Goal: Task Accomplishment & Management: Complete application form

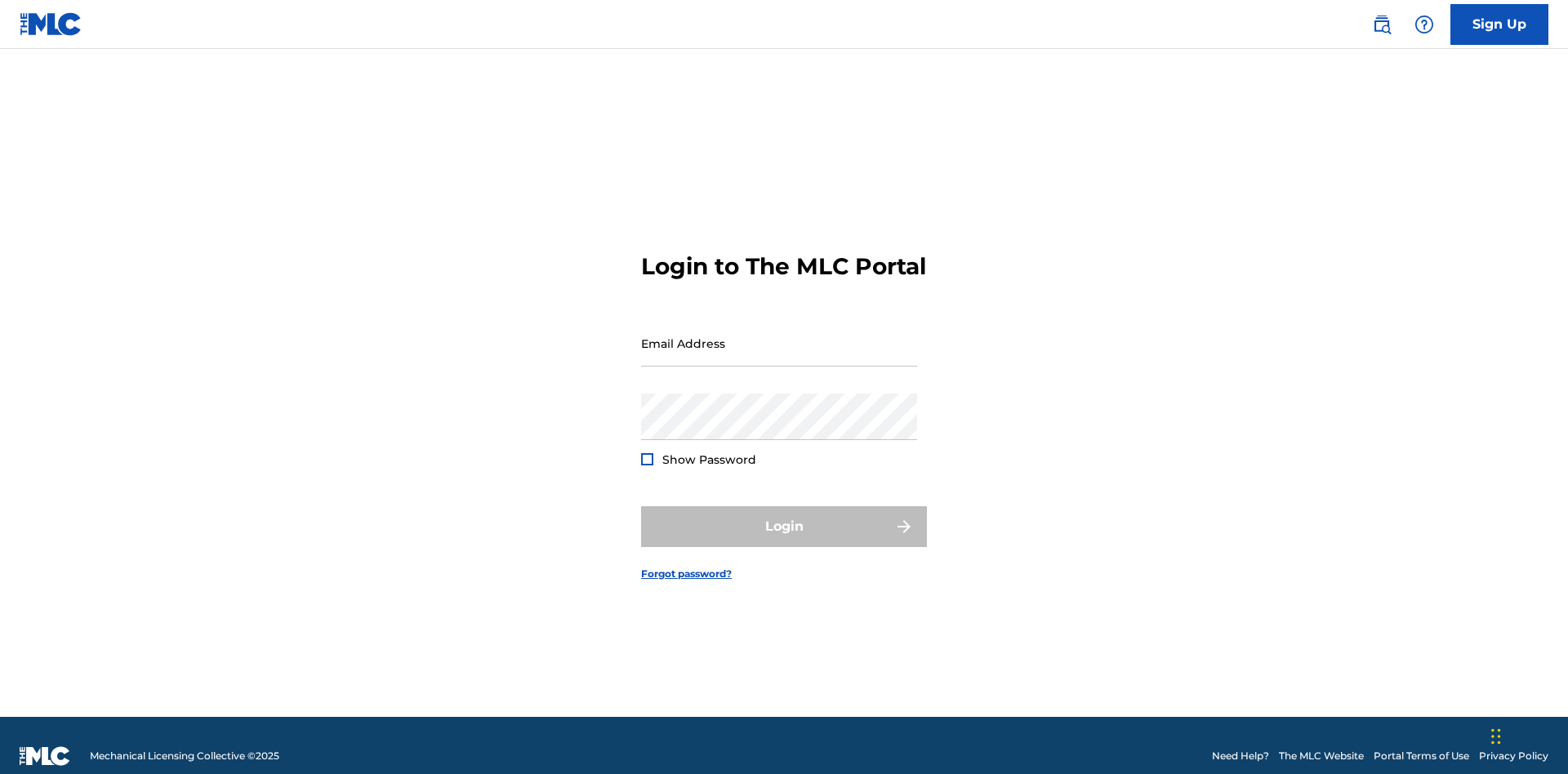
scroll to position [21, 0]
click at [779, 336] on input "Email Address" at bounding box center [779, 344] width 276 height 47
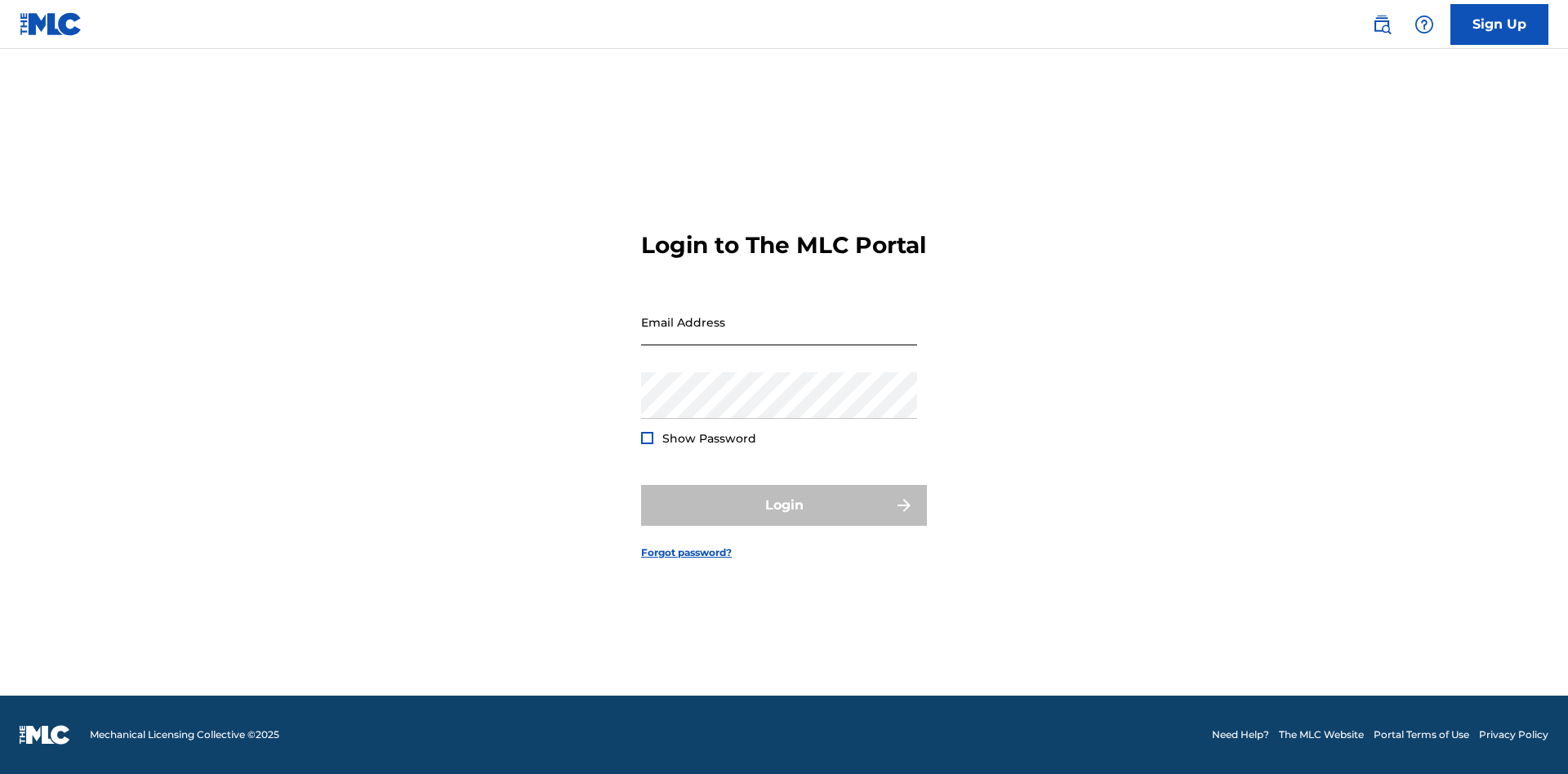
scroll to position [21, 0]
type input "[EMAIL_ADDRESS][DOMAIN_NAME]"
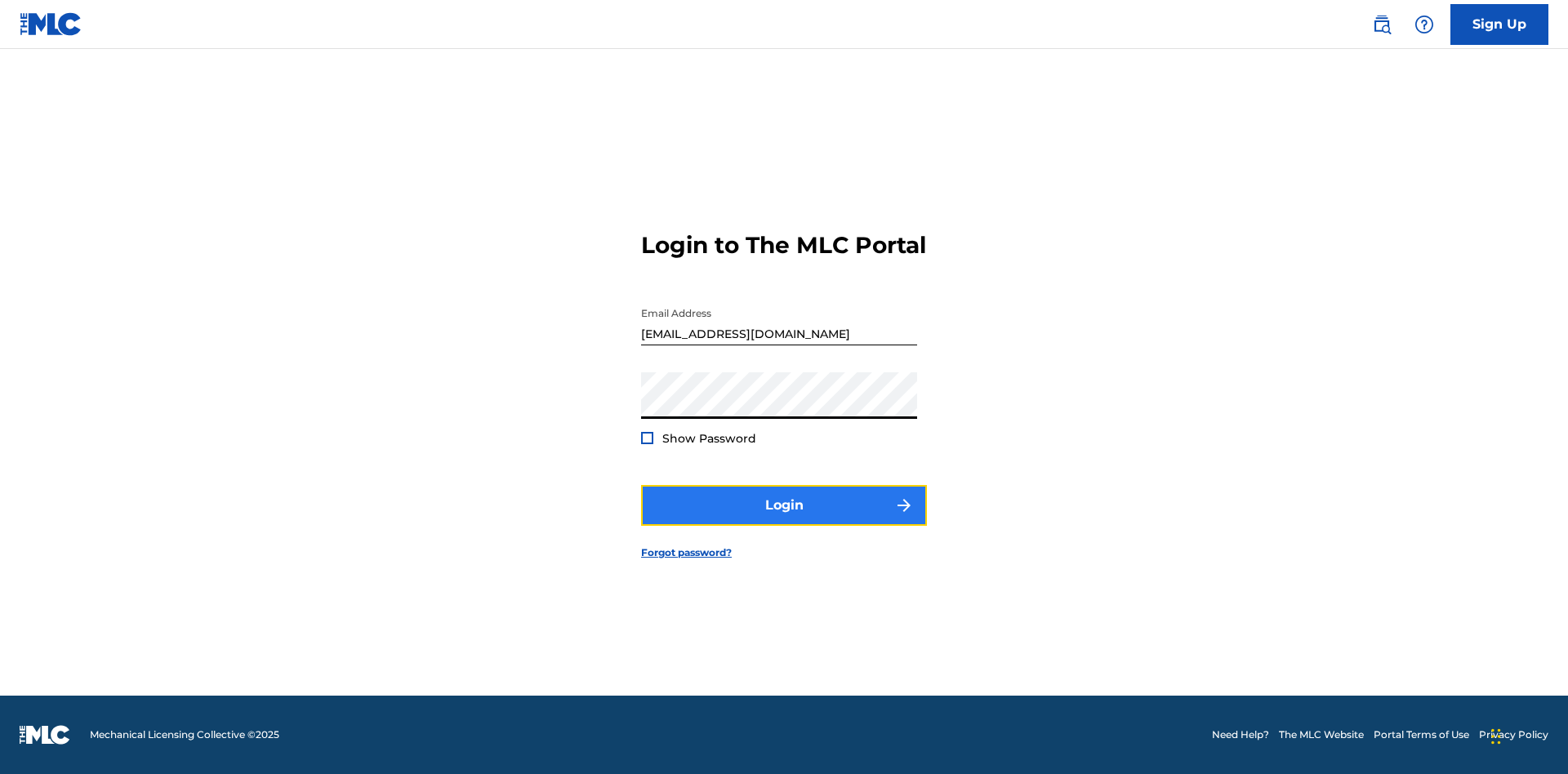
click at [784, 520] on button "Login" at bounding box center [784, 506] width 286 height 41
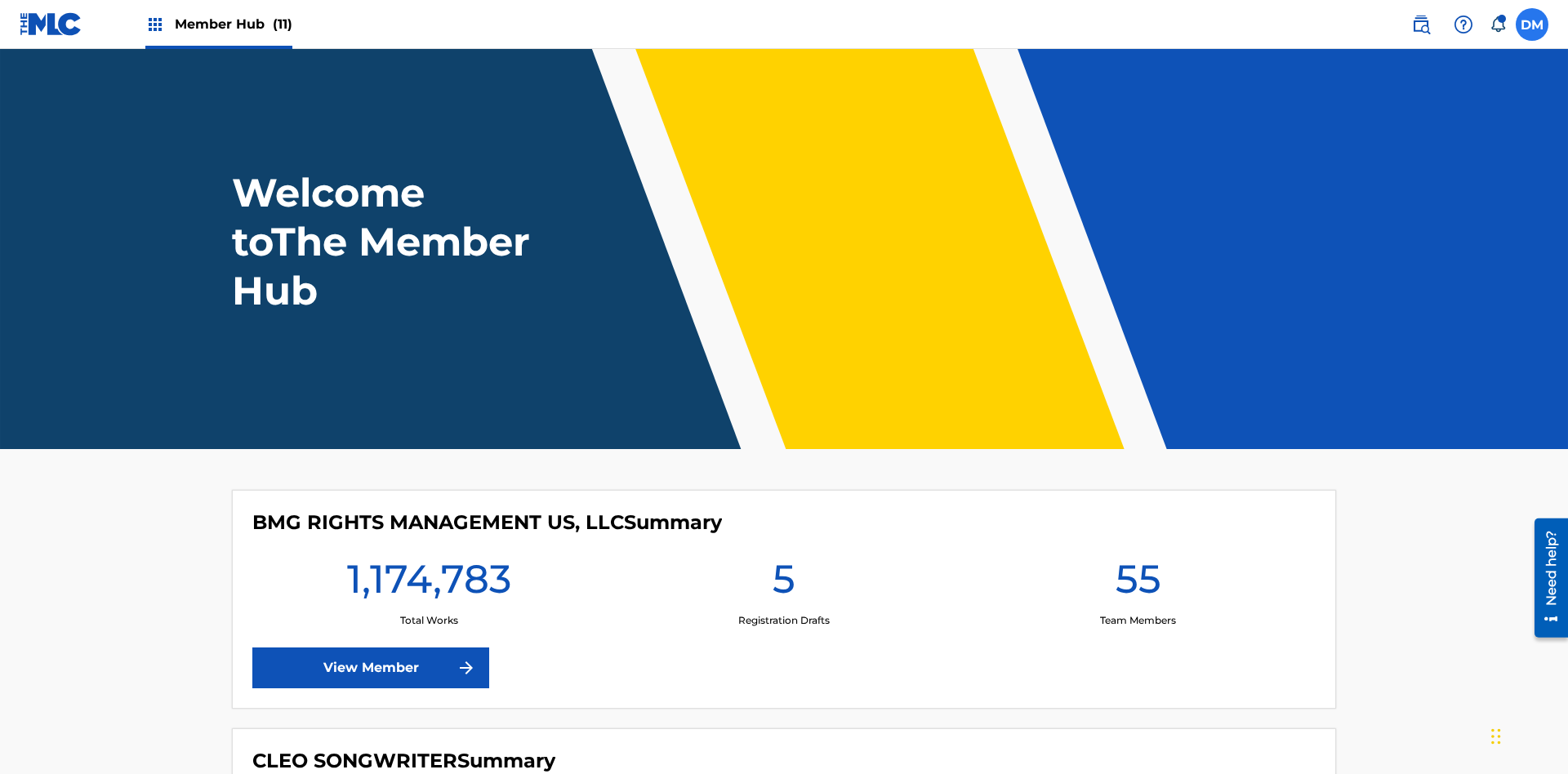
click at [1532, 24] on label at bounding box center [1532, 24] width 33 height 33
click at [1532, 25] on input "[PERSON_NAME] [PERSON_NAME] [PERSON_NAME][EMAIL_ADDRESS][DOMAIN_NAME] Notificat…" at bounding box center [1532, 25] width 0 height 0
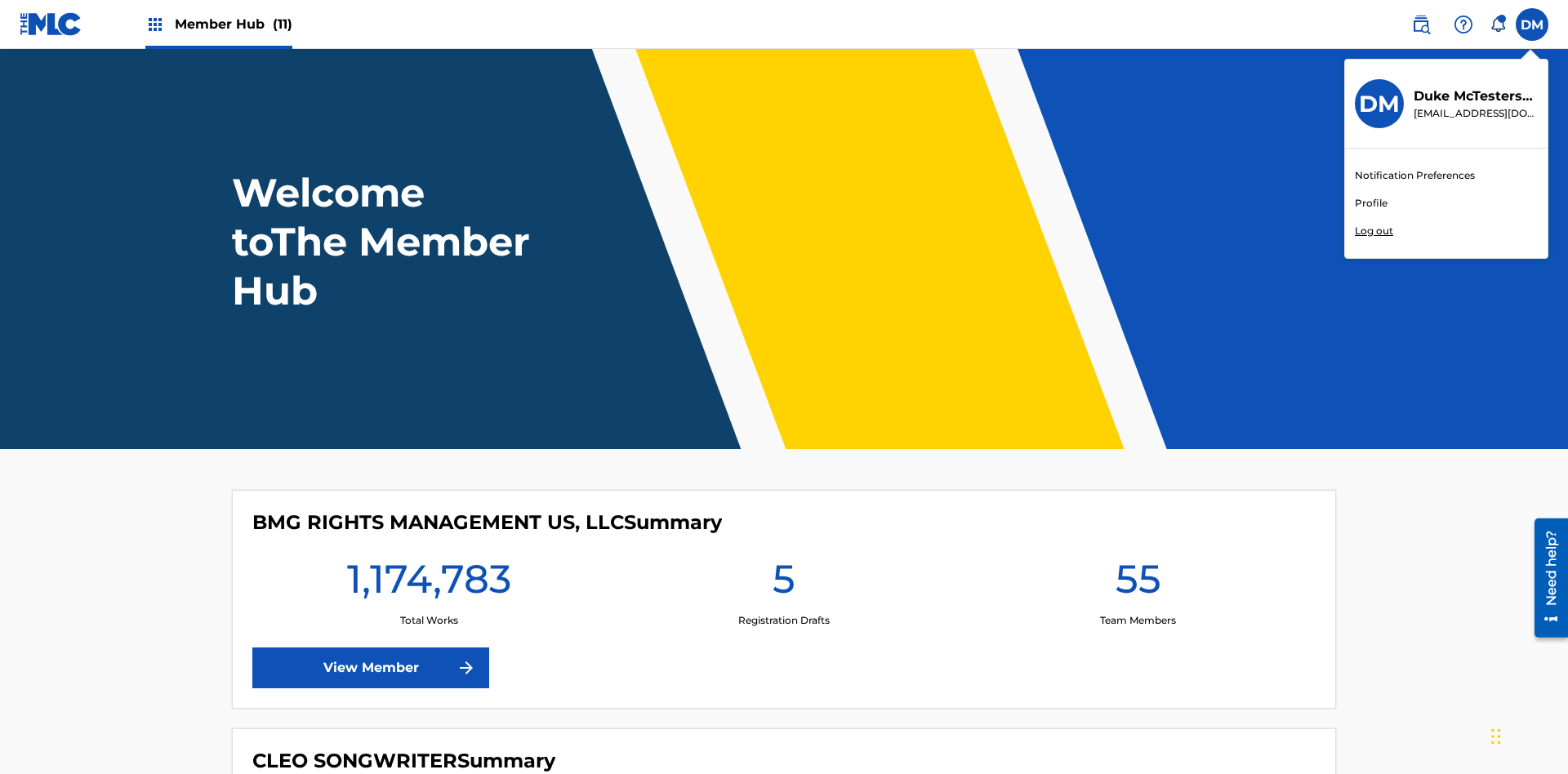
click at [1371, 204] on link "Profile" at bounding box center [1371, 203] width 33 height 15
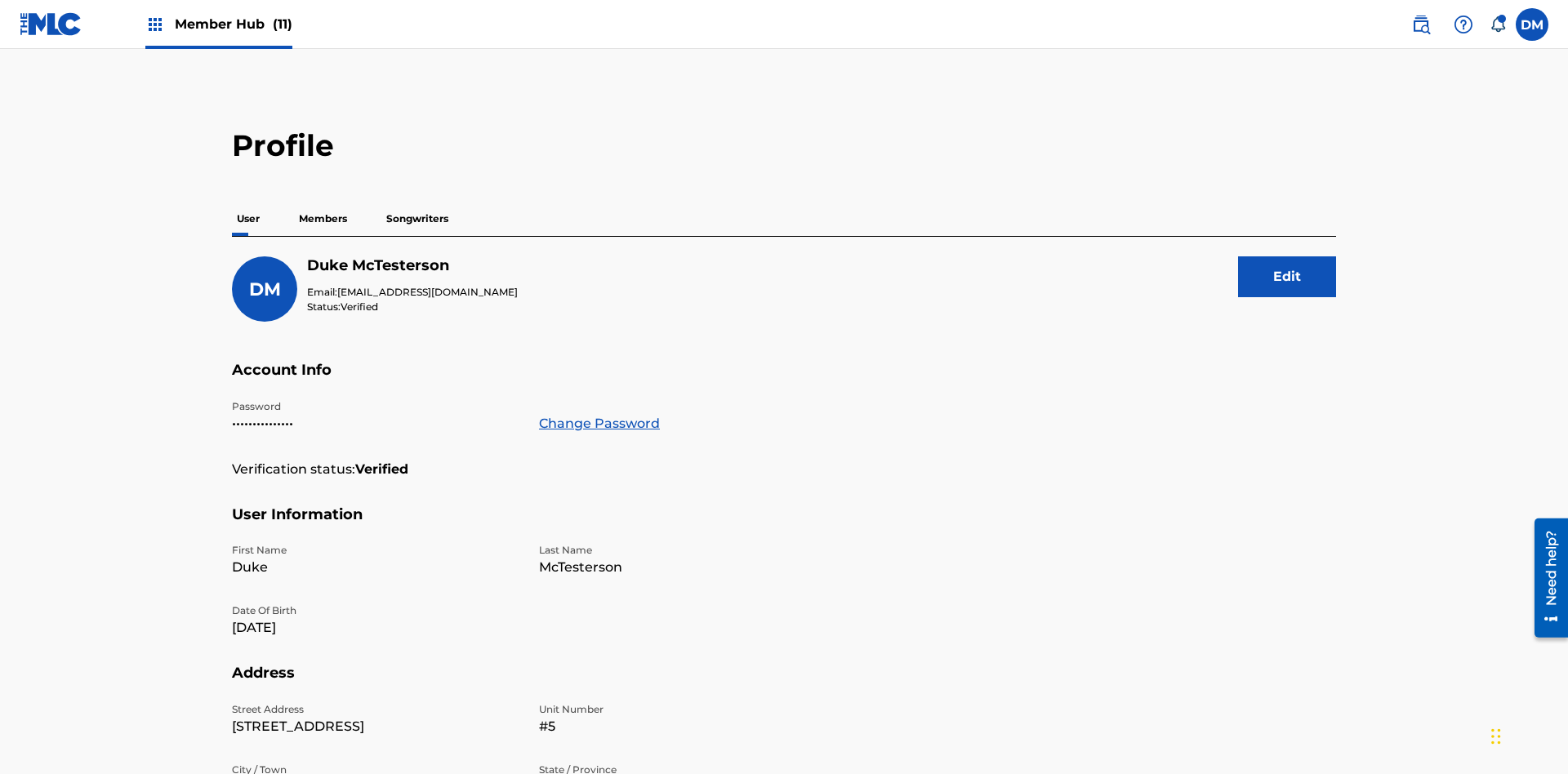
click at [323, 202] on p "Members" at bounding box center [322, 219] width 58 height 35
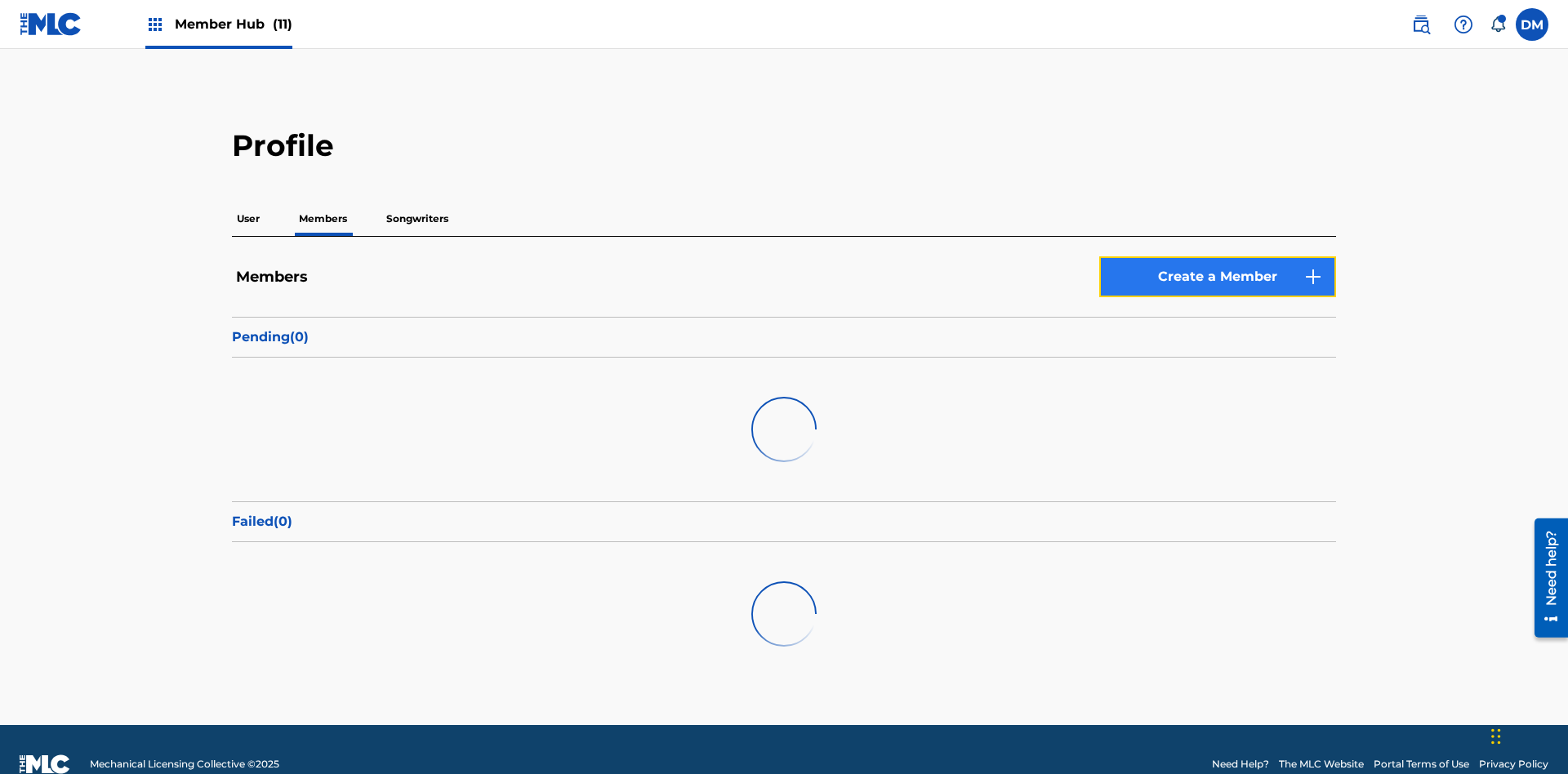
click at [1217, 257] on link "Create a Member" at bounding box center [1218, 277] width 237 height 41
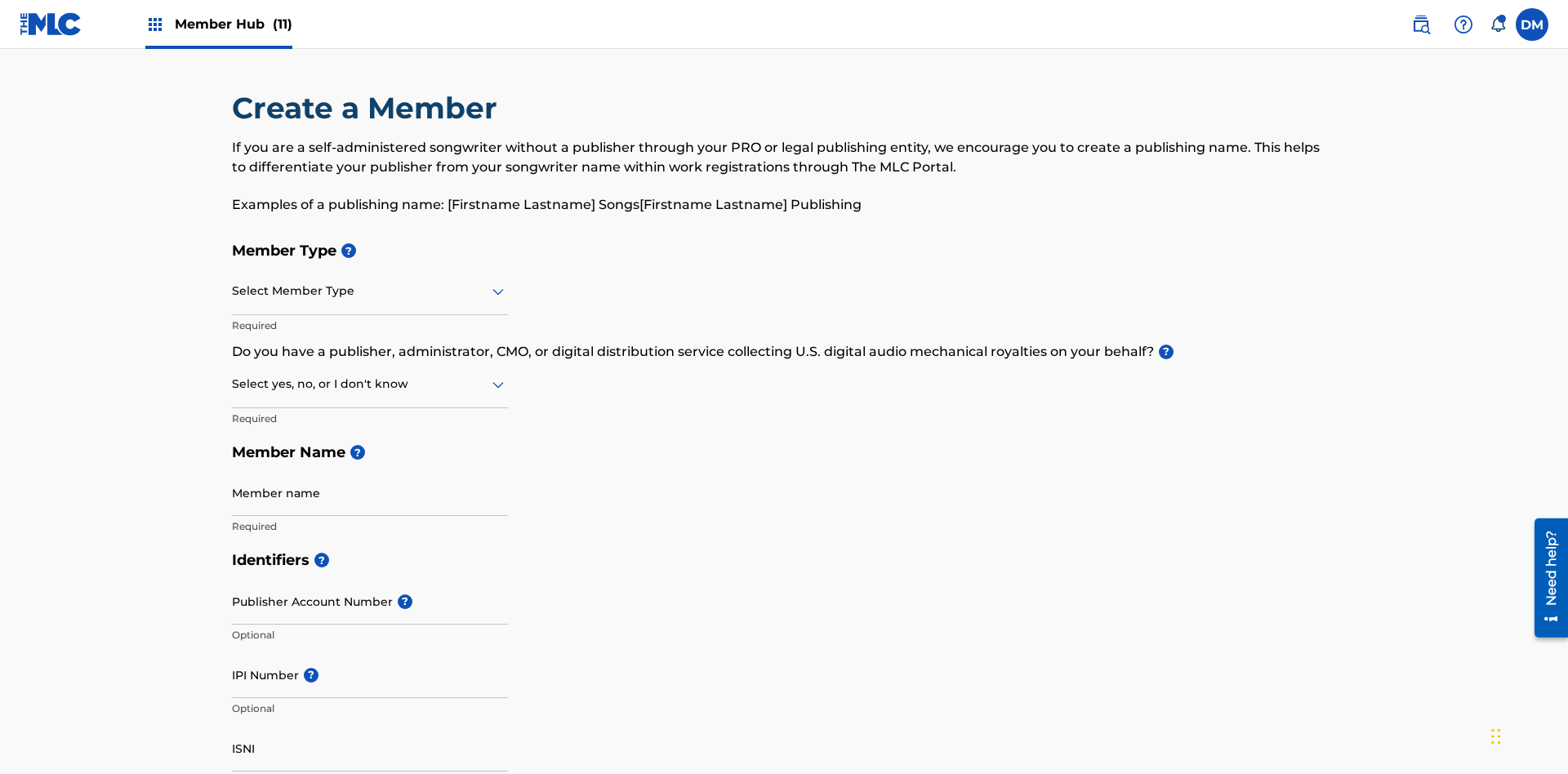
click at [233, 283] on input "text" at bounding box center [234, 290] width 4 height 17
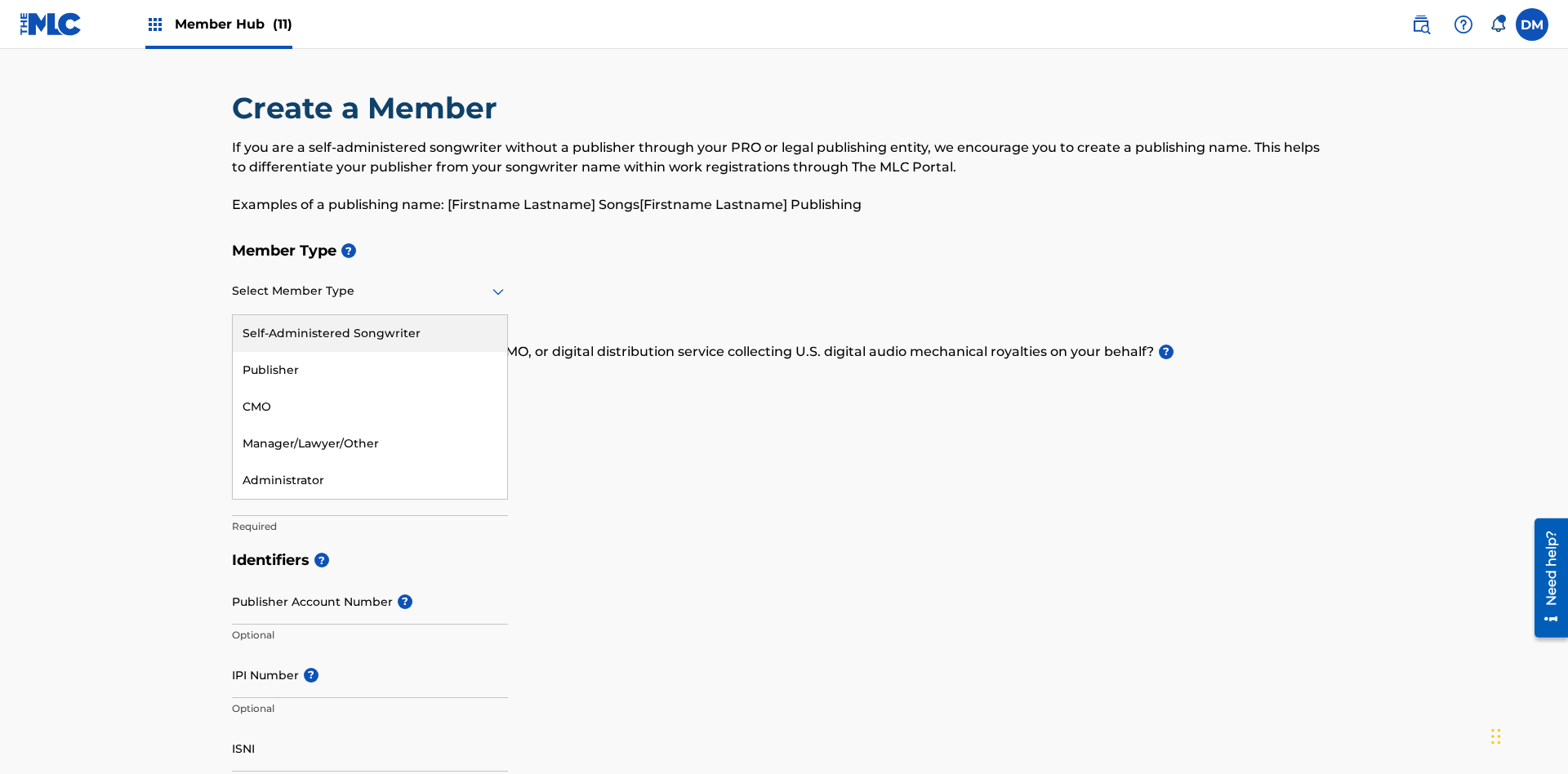
scroll to position [184, 0]
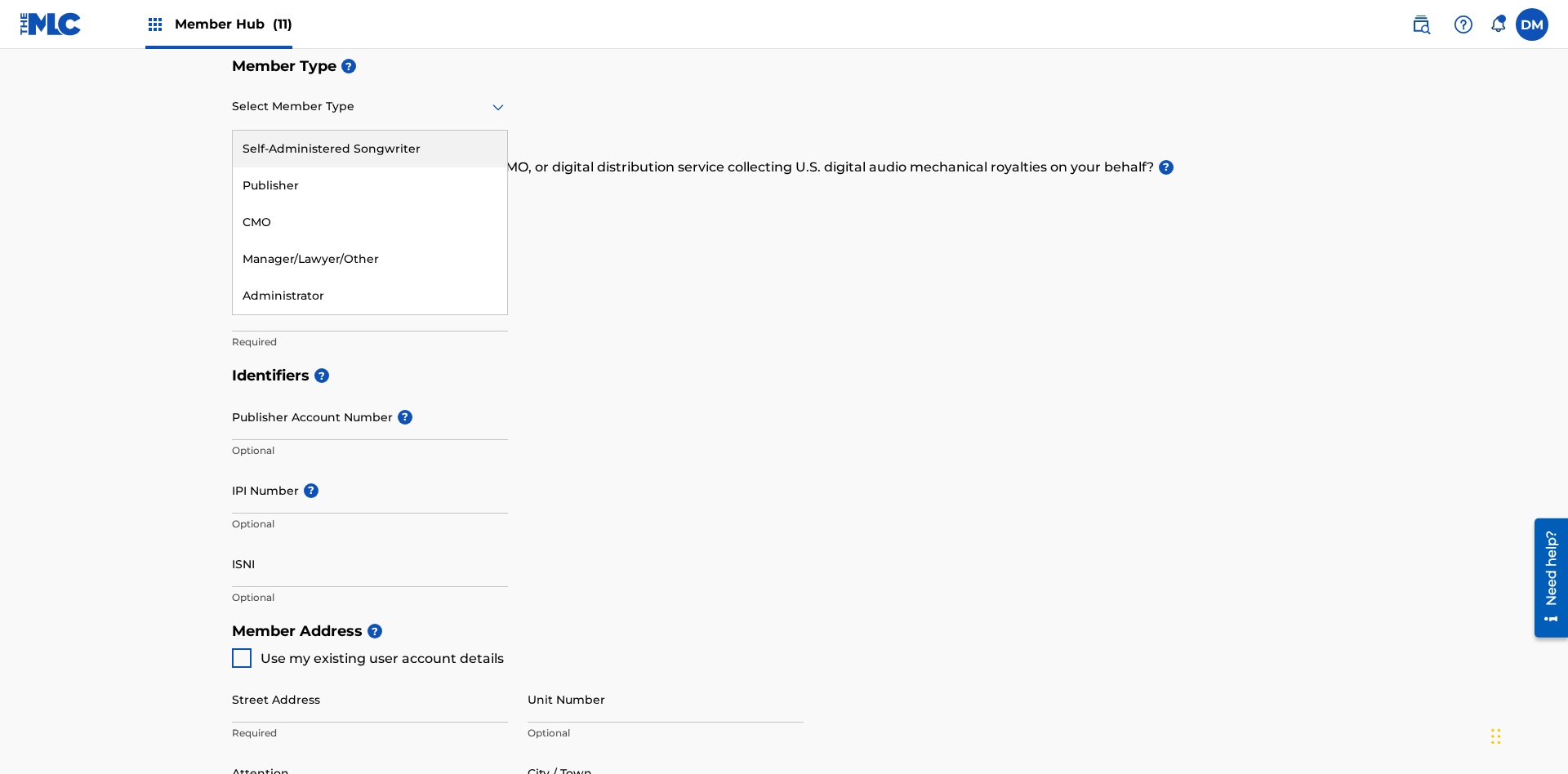
click at [370, 149] on div "Self-Administered Songwriter" at bounding box center [370, 150] width 274 height 37
click at [233, 191] on input "text" at bounding box center [234, 199] width 4 height 17
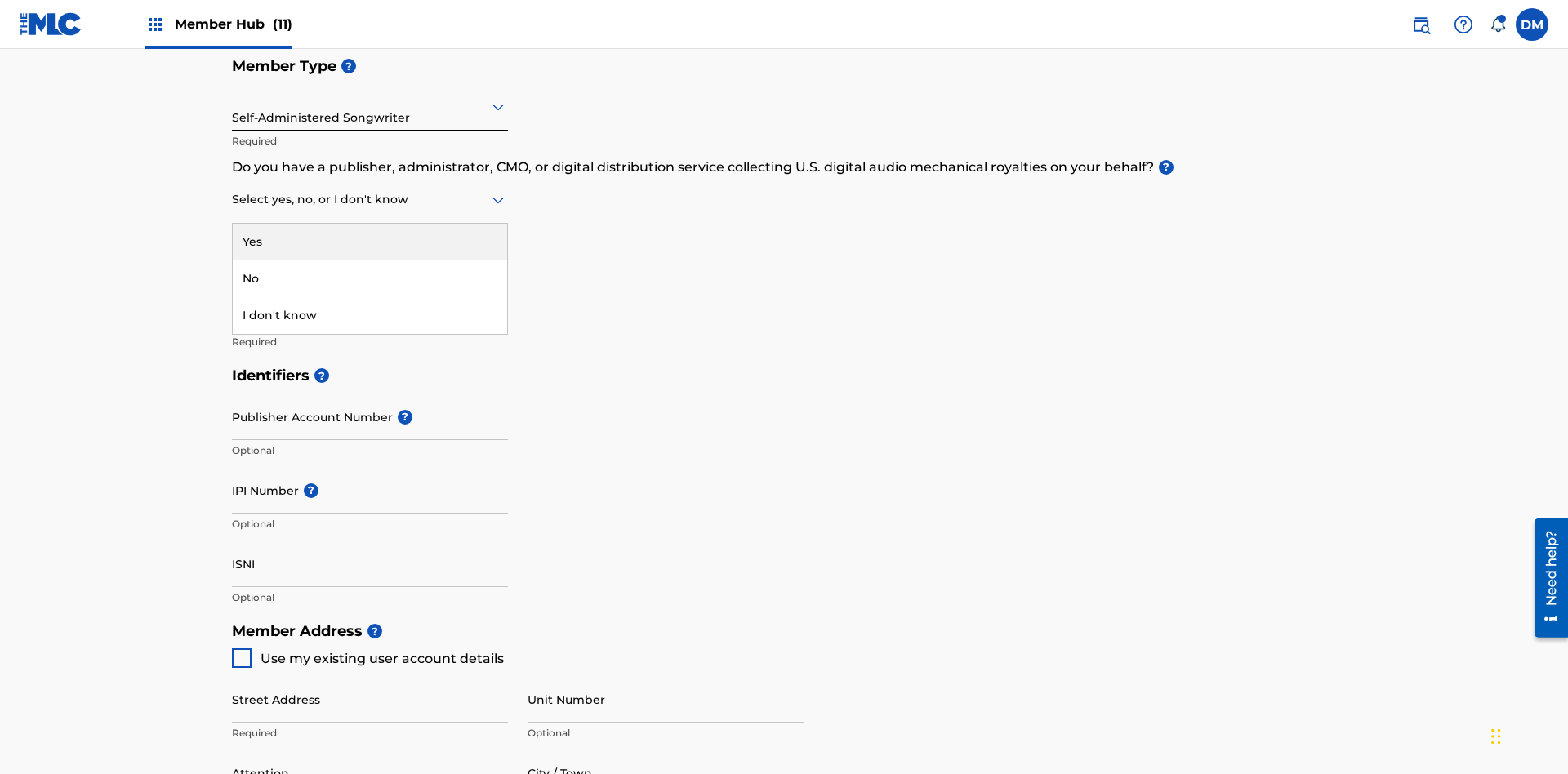
scroll to position [278, 0]
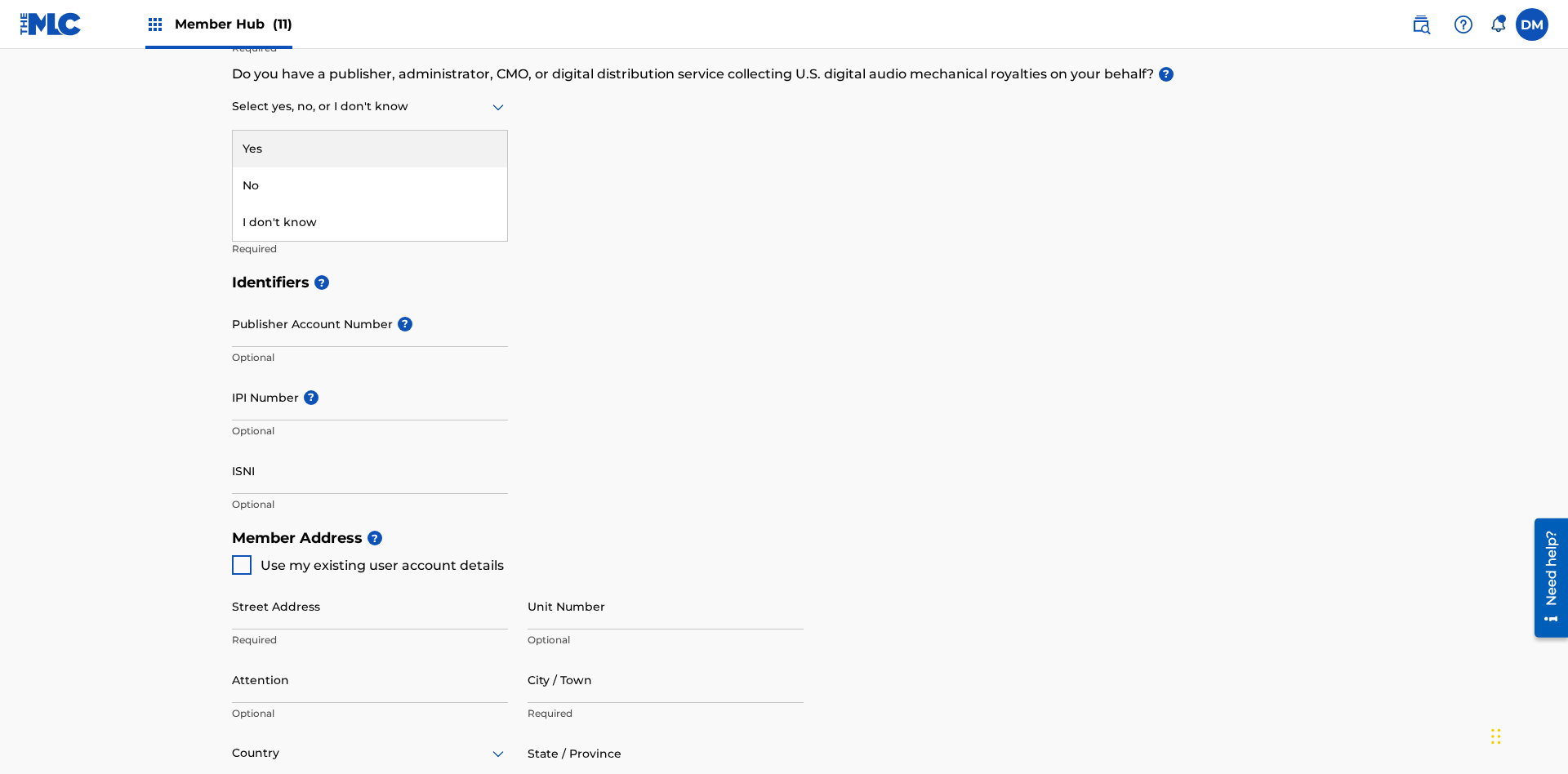
click at [370, 185] on div "No" at bounding box center [370, 186] width 274 height 37
click at [367, 558] on span "Use my existing user account details" at bounding box center [382, 566] width 243 height 16
type input "[STREET_ADDRESS]"
type input "Columbus"
type input "43203"
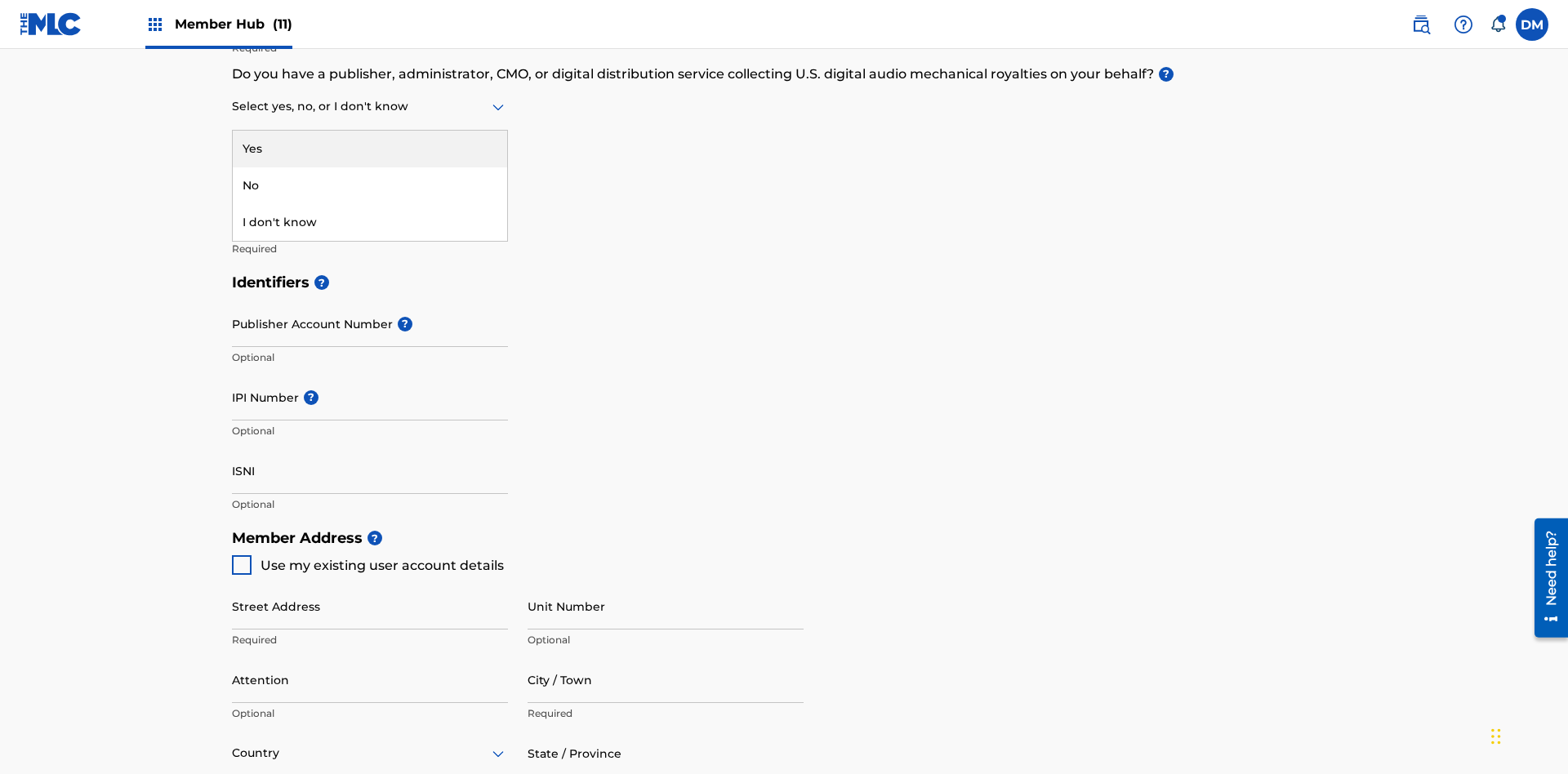
type input "740"
type input "8086351"
type input "[EMAIL_ADDRESS][DOMAIN_NAME]"
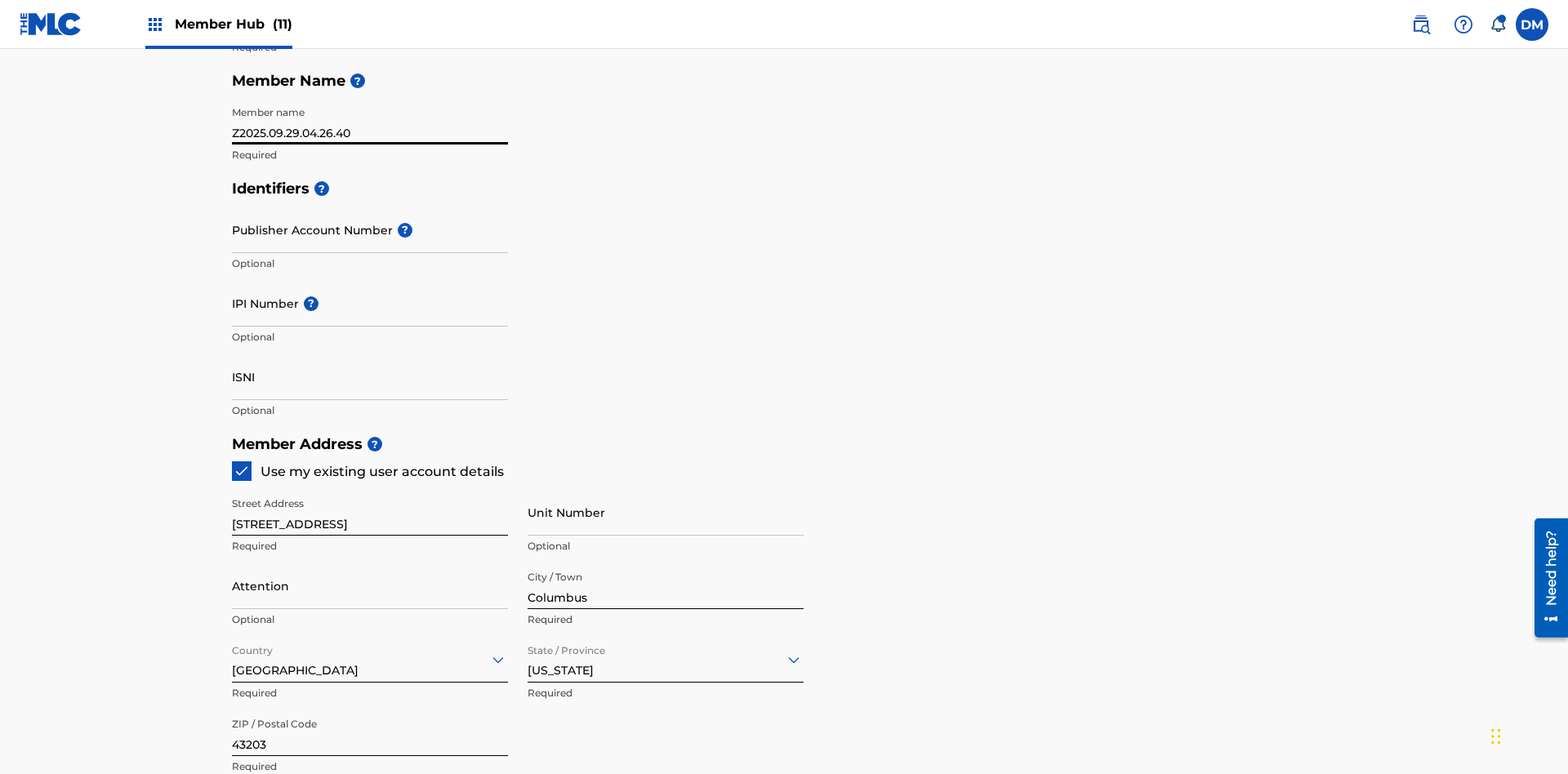
type input "Z2025.09.29.04.26.40"
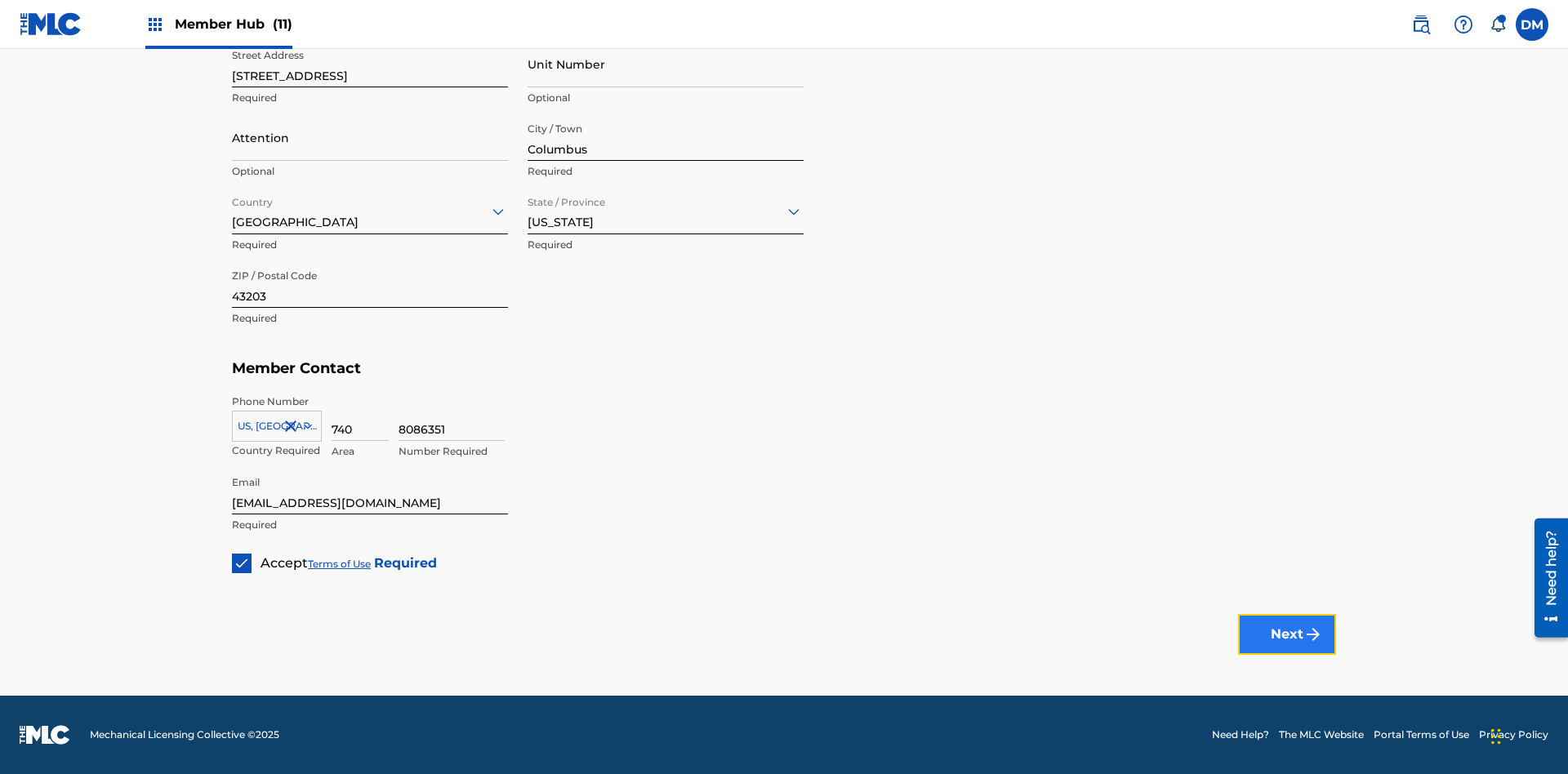
click at [1287, 634] on button "Next" at bounding box center [1286, 635] width 98 height 41
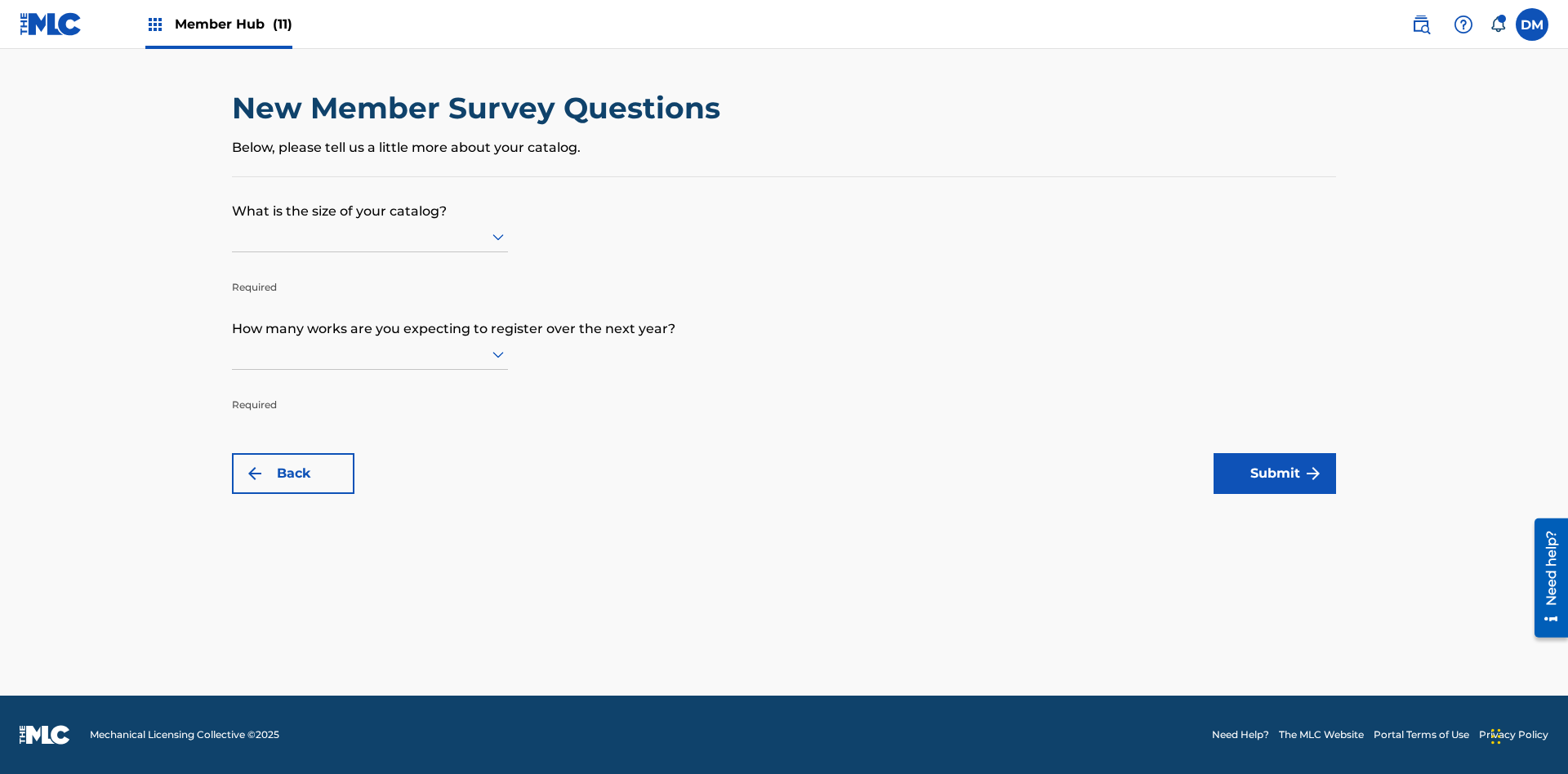
click at [233, 236] on input "text" at bounding box center [234, 236] width 4 height 17
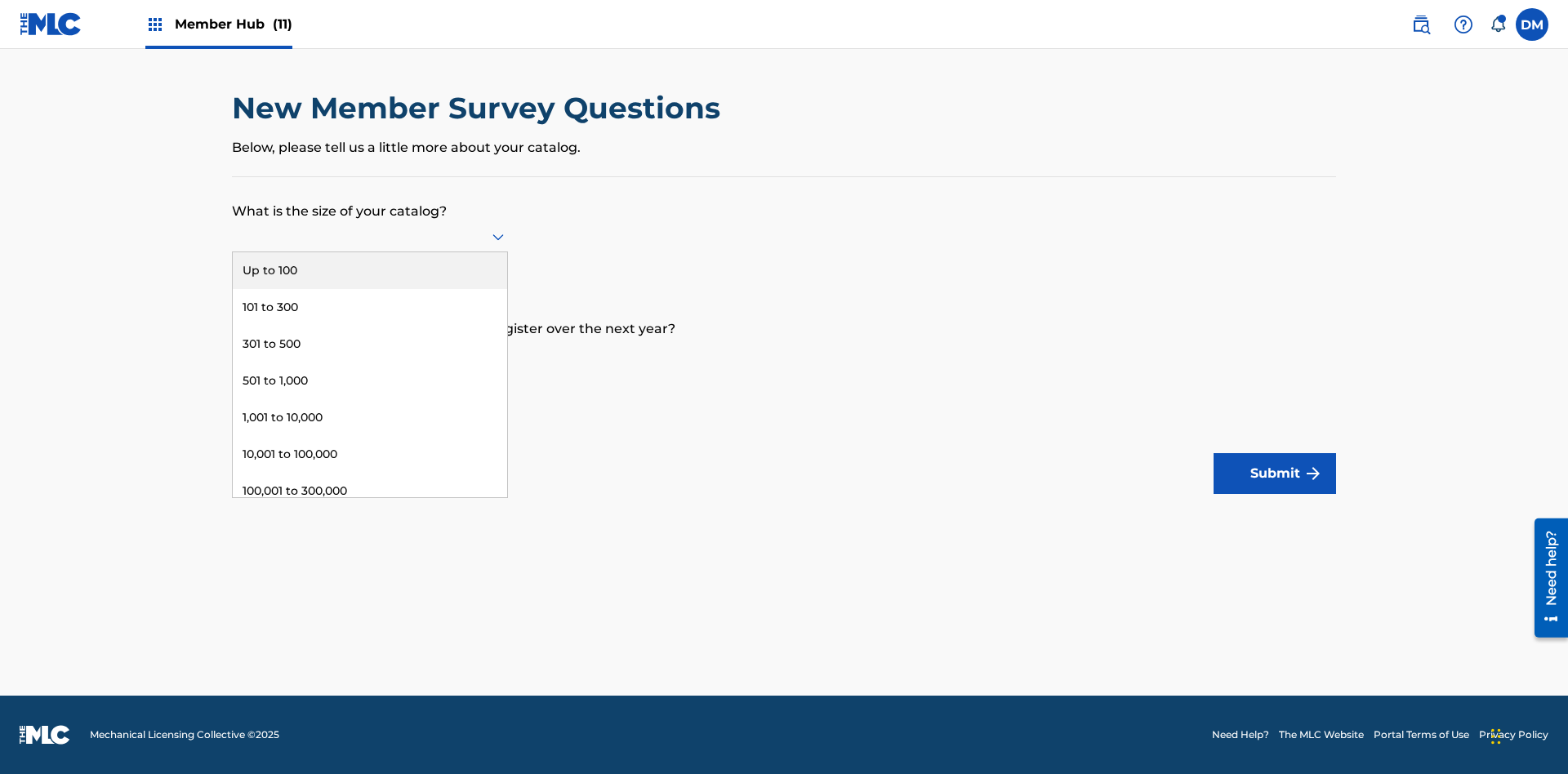
click at [370, 381] on div "501 to 1,000" at bounding box center [370, 382] width 274 height 37
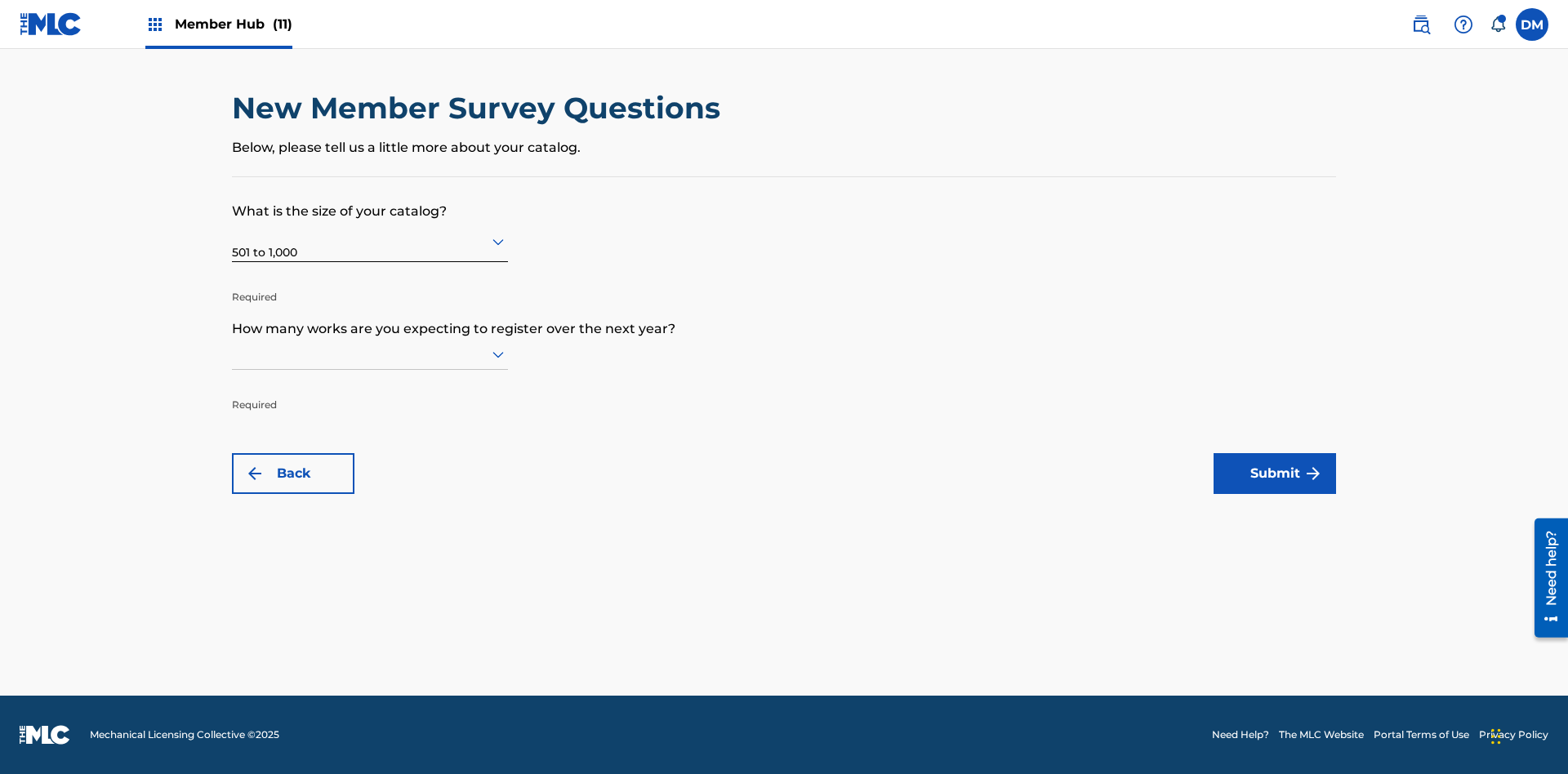
click at [233, 353] on input "text" at bounding box center [234, 353] width 4 height 17
